Goal: Task Accomplishment & Management: Use online tool/utility

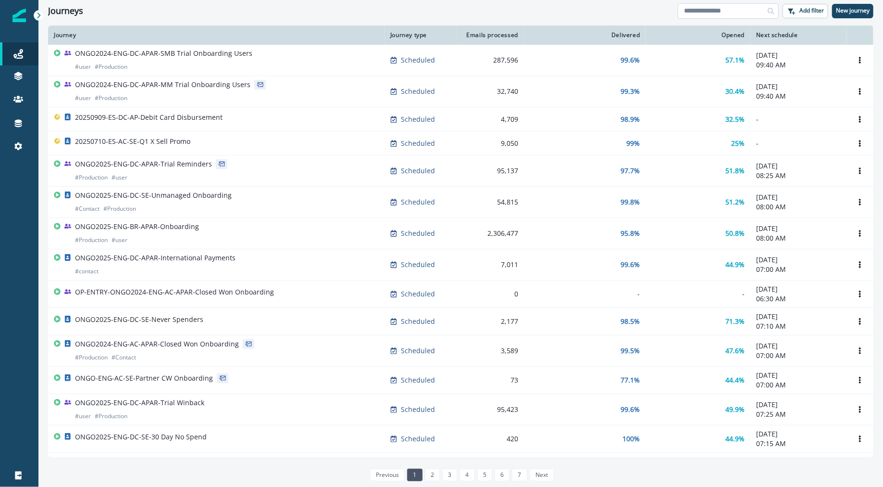
click at [742, 11] on input at bounding box center [728, 10] width 101 height 15
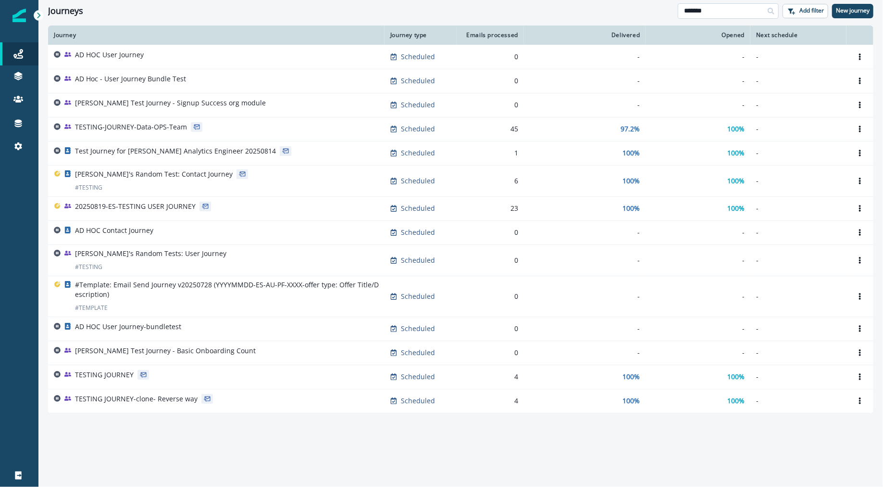
click at [717, 8] on input "*******" at bounding box center [728, 10] width 101 height 15
type input "********"
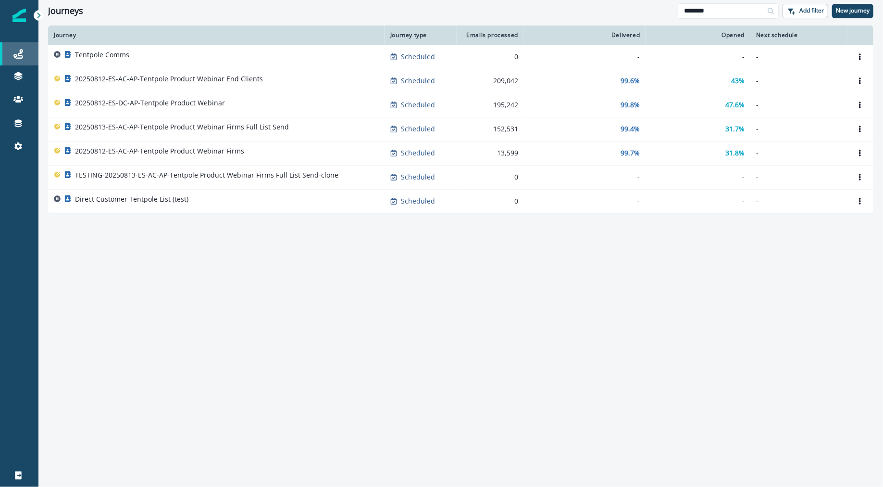
click at [25, 58] on div "Journeys" at bounding box center [19, 54] width 31 height 12
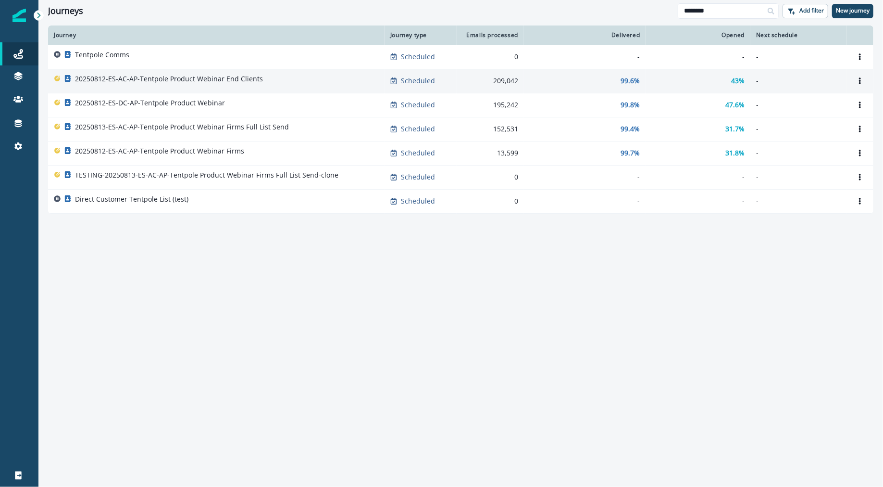
click at [444, 74] on td "Scheduled" at bounding box center [421, 81] width 72 height 24
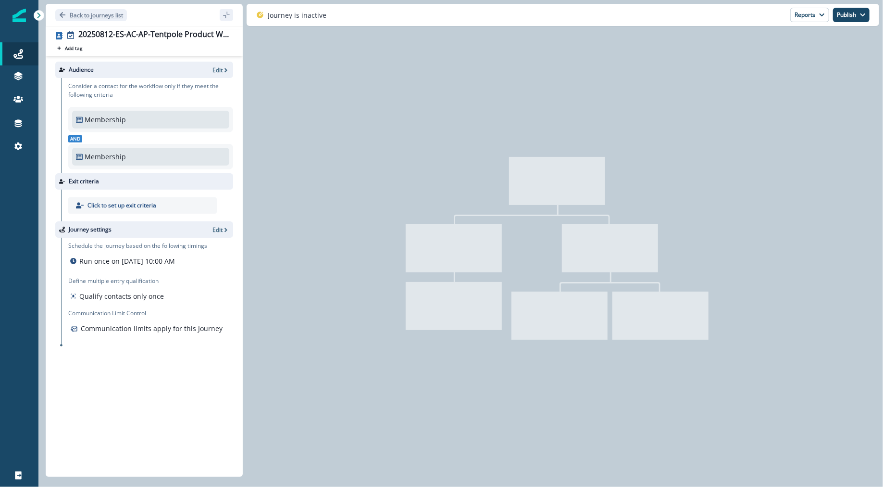
click at [108, 20] on button "Back to journeys list" at bounding box center [91, 15] width 72 height 12
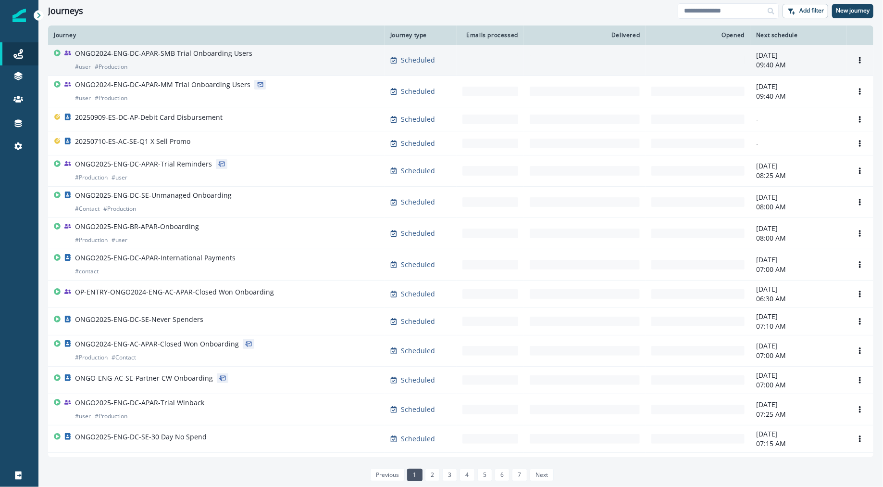
click at [144, 62] on div "ONGO2024-ENG-DC-APAR-SMB Trial Onboarding Users # user # Production" at bounding box center [163, 60] width 177 height 23
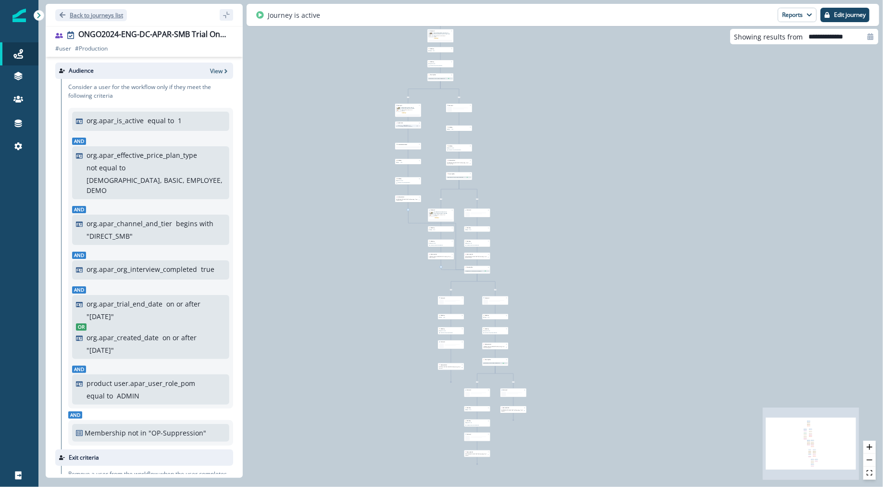
click at [103, 13] on p "Back to journeys list" at bounding box center [96, 15] width 53 height 8
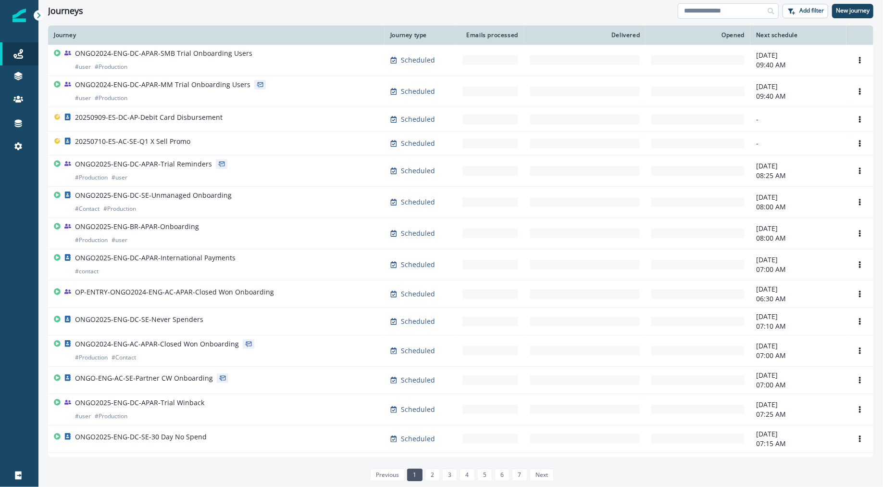
click at [736, 16] on input at bounding box center [728, 10] width 101 height 15
type input "*"
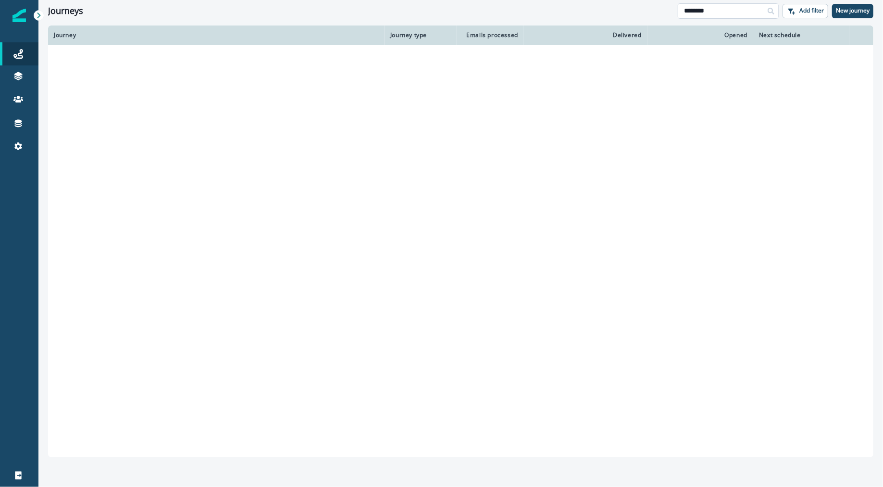
type input "********"
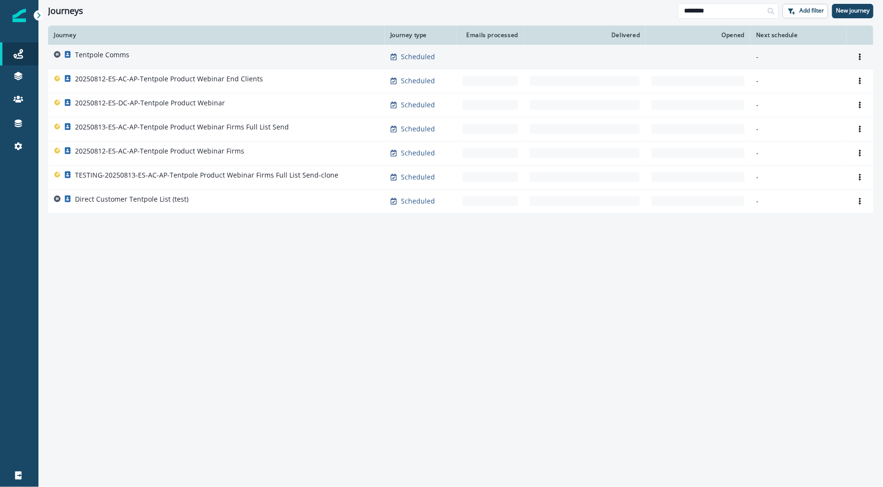
click at [219, 59] on div "Tentpole Comms" at bounding box center [216, 56] width 325 height 13
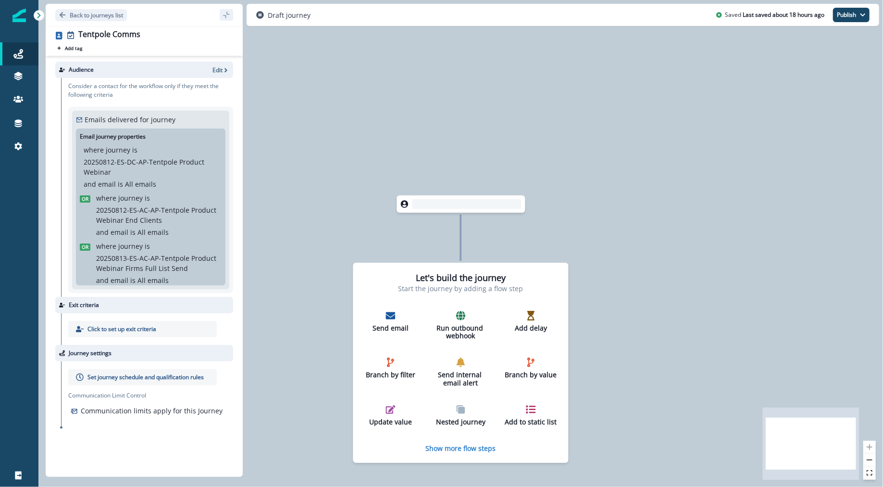
click at [176, 187] on div "where journey is 20250812-ES-DC-AP-Tentpole Product Webinar and email is All em…" at bounding box center [151, 167] width 134 height 44
click at [219, 66] on p "Edit" at bounding box center [218, 70] width 10 height 8
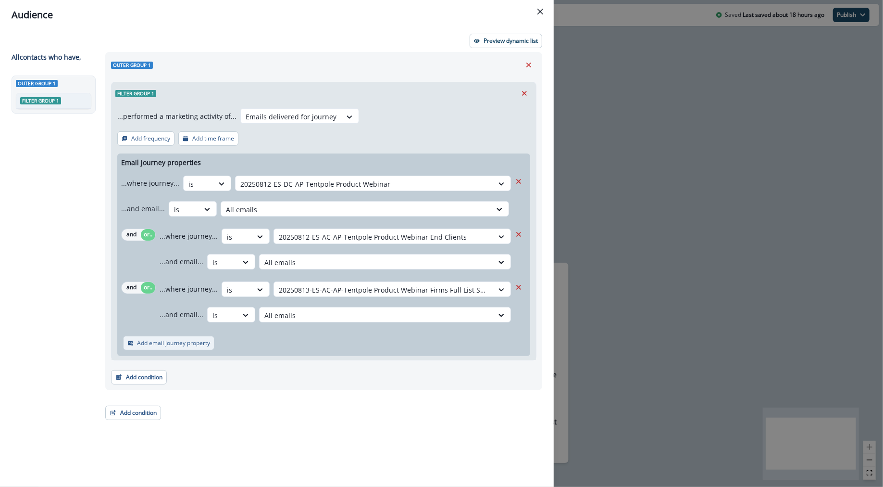
click at [174, 341] on p "Add email journey property" at bounding box center [173, 342] width 73 height 7
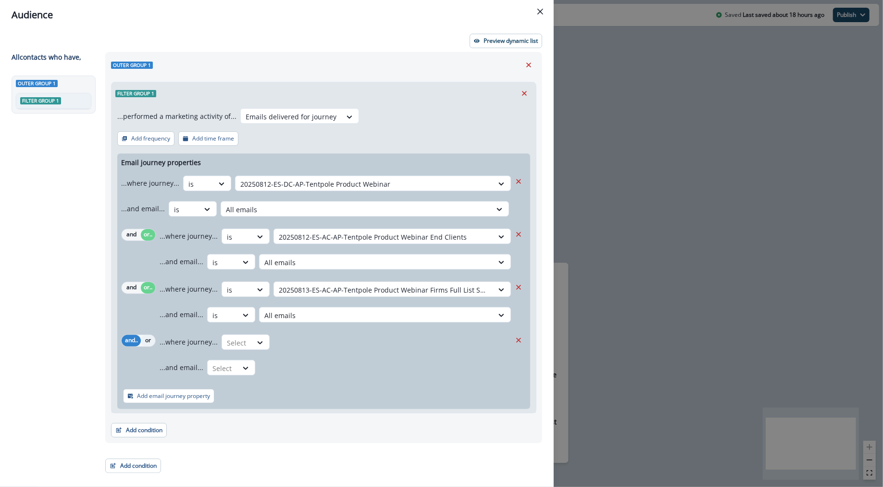
click at [151, 340] on button "or" at bounding box center [148, 341] width 14 height 12
click at [245, 352] on div "...where journey... Select" at bounding box center [336, 342] width 352 height 24
click at [247, 342] on div "Select" at bounding box center [237, 343] width 30 height 16
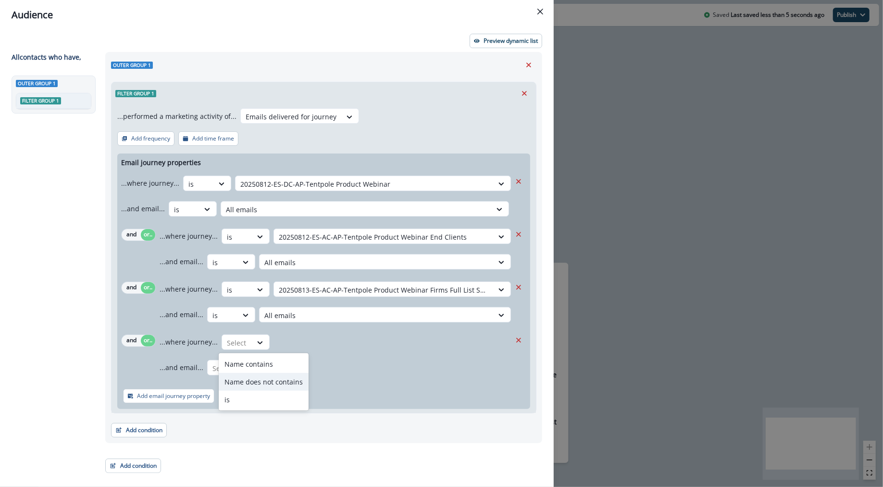
click at [254, 382] on div "Name does not contains" at bounding box center [264, 382] width 90 height 18
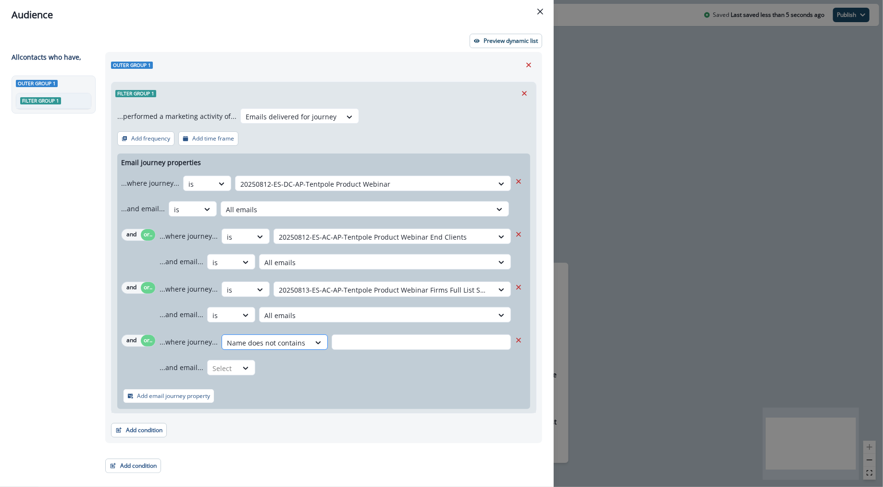
click at [257, 345] on div at bounding box center [266, 343] width 78 height 12
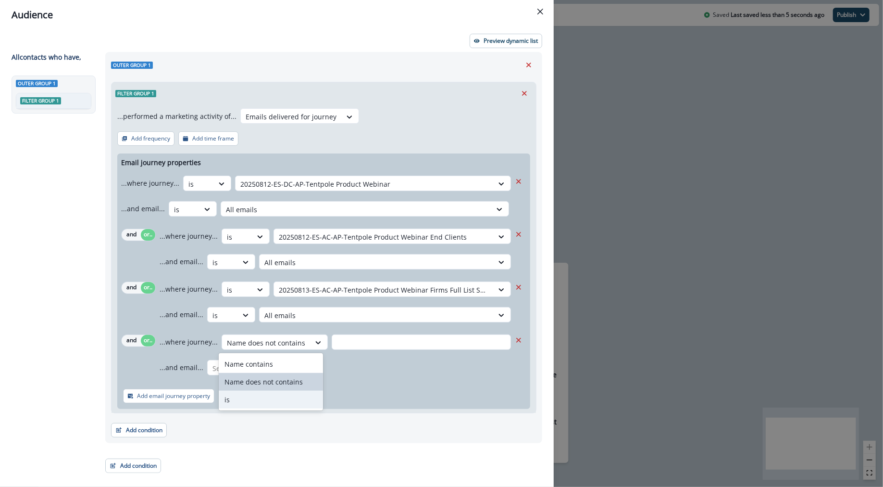
click at [262, 392] on div "is" at bounding box center [271, 399] width 104 height 18
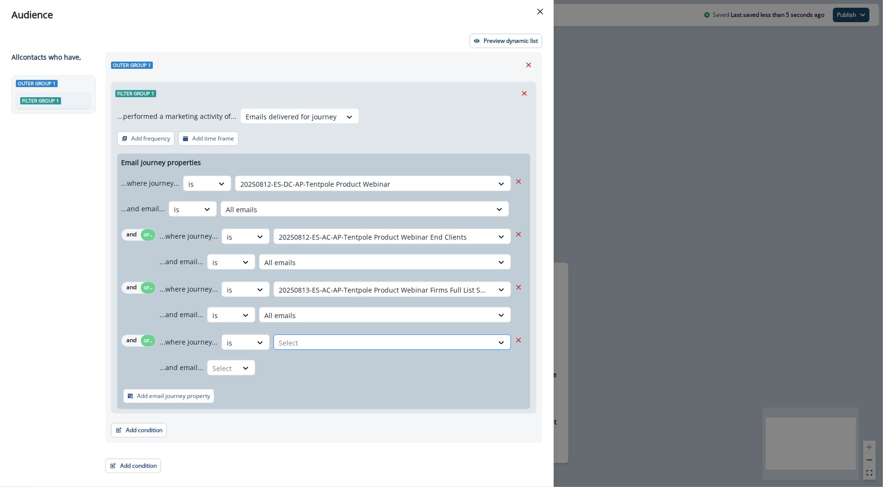
click at [348, 344] on div at bounding box center [384, 343] width 210 height 12
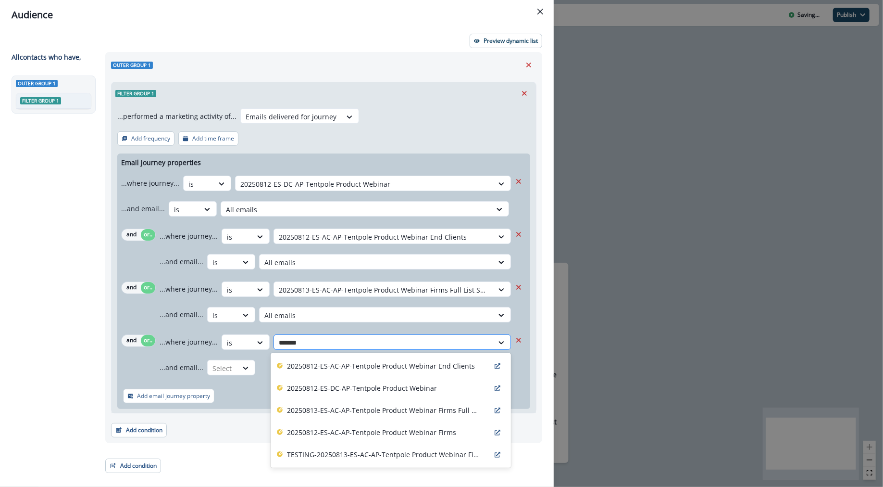
type input "********"
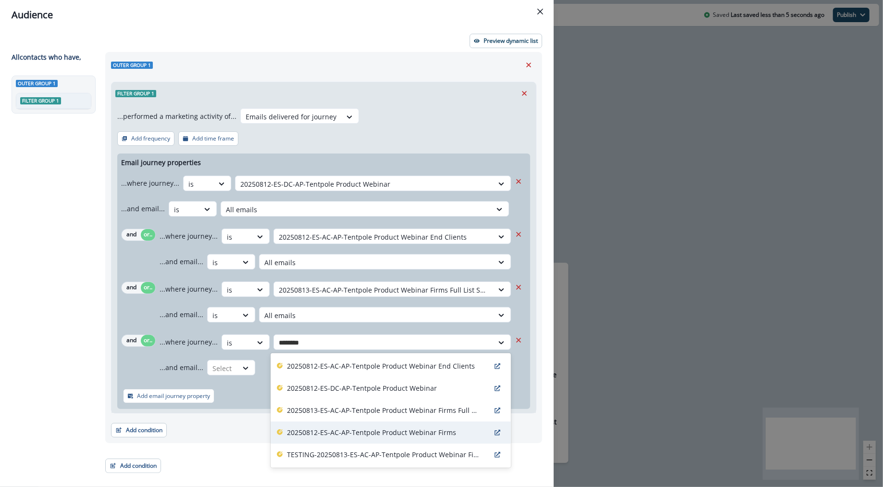
click at [372, 434] on p "20250812-ES-AC-AP-Tentpole Product Webinar Firms" at bounding box center [371, 432] width 169 height 10
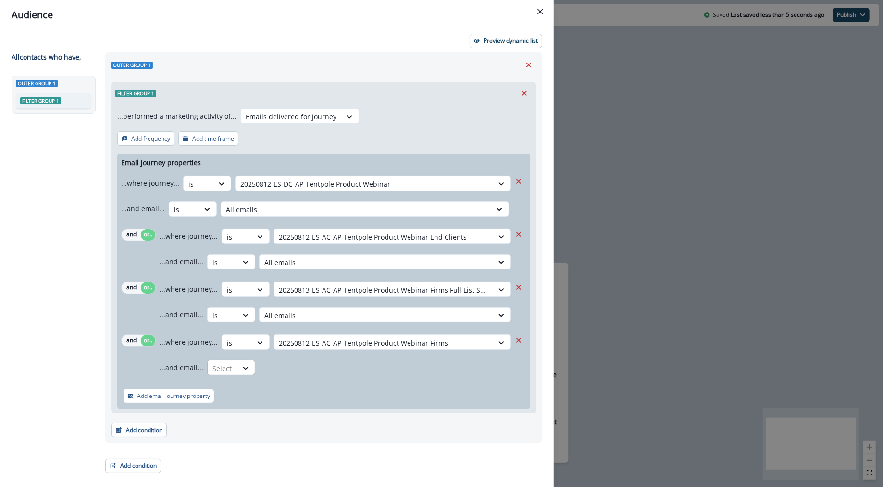
click at [226, 367] on div at bounding box center [223, 368] width 20 height 12
click at [240, 420] on div "is" at bounding box center [249, 425] width 90 height 18
click at [341, 373] on div "Select" at bounding box center [377, 368] width 234 height 16
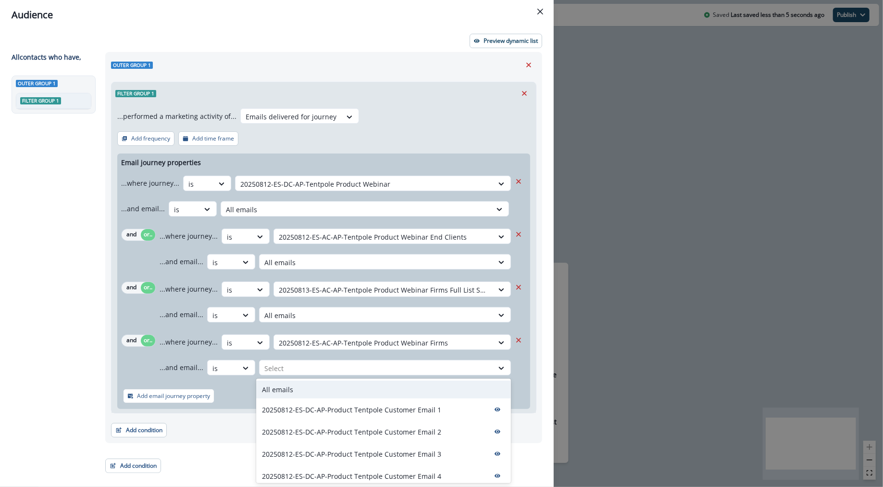
click at [340, 392] on div "All emails" at bounding box center [383, 389] width 255 height 18
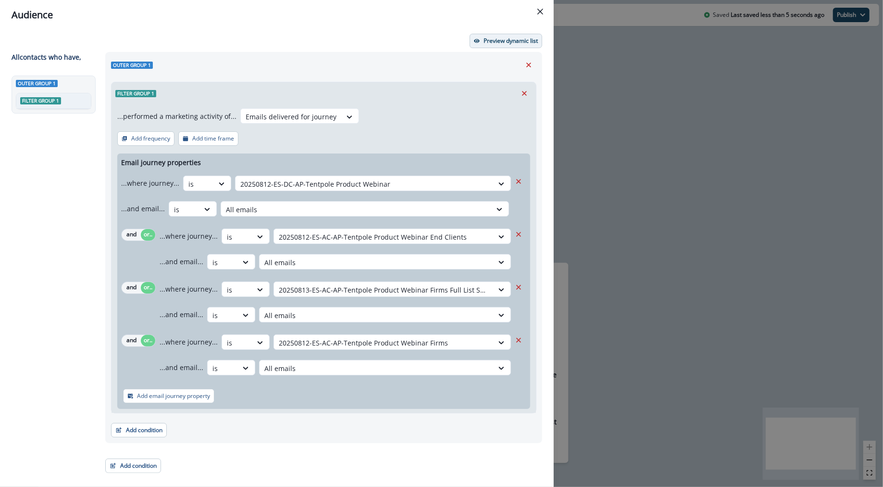
click at [516, 46] on button "Preview dynamic list" at bounding box center [506, 41] width 73 height 14
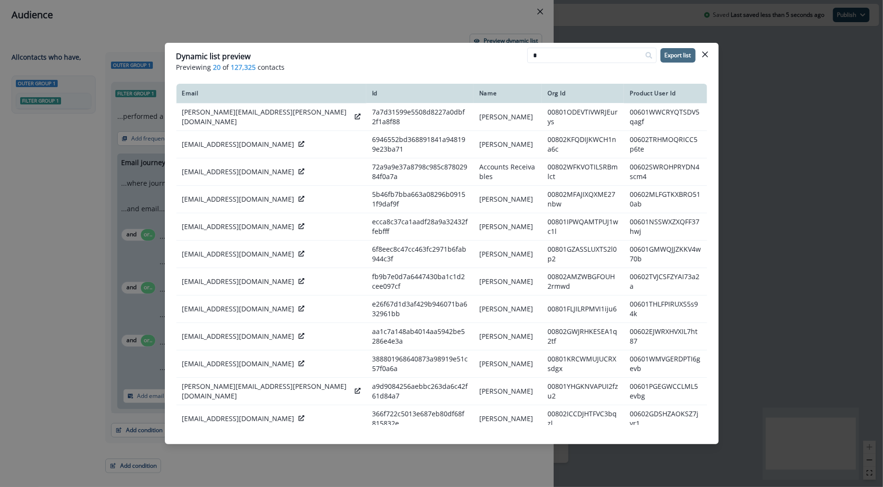
click at [681, 59] on button "Export list" at bounding box center [678, 55] width 35 height 14
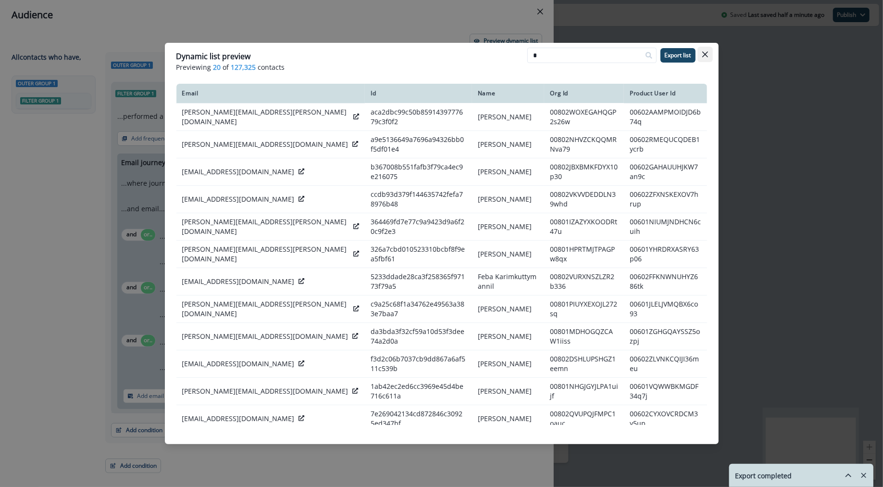
click at [712, 60] on button "Close" at bounding box center [705, 54] width 15 height 15
